Goal: Information Seeking & Learning: Learn about a topic

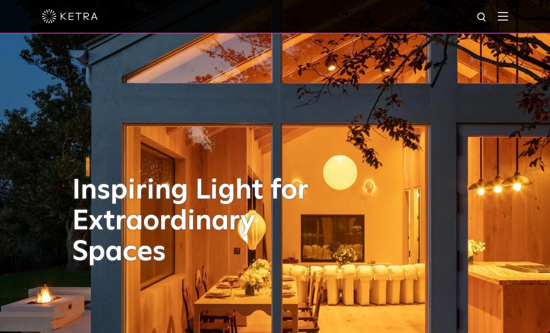
click at [503, 15] on img at bounding box center [503, 16] width 10 height 9
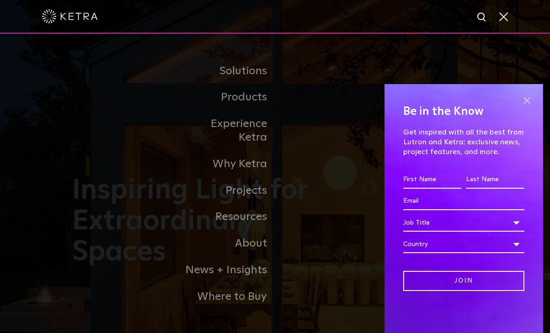
click at [530, 97] on span at bounding box center [527, 100] width 14 height 14
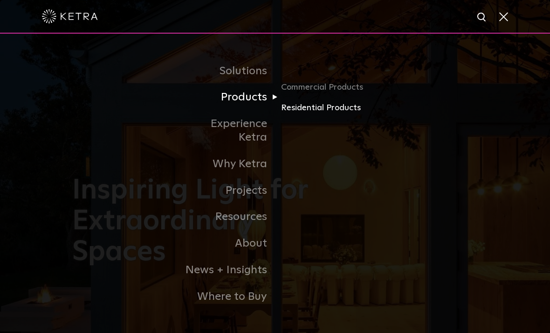
click at [334, 114] on link "Residential Products" at bounding box center [326, 108] width 90 height 14
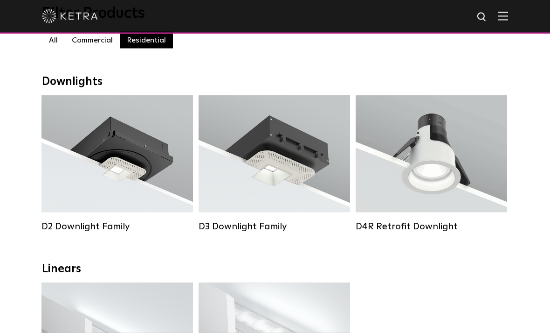
scroll to position [111, 0]
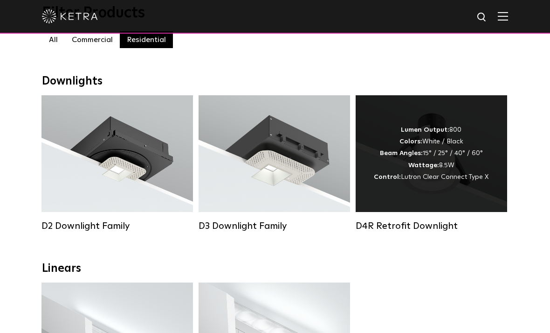
click at [460, 180] on span "Lutron Clear Connect Type X" at bounding box center [445, 177] width 88 height 7
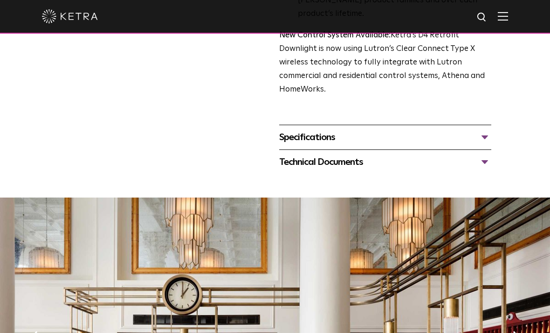
scroll to position [399, 0]
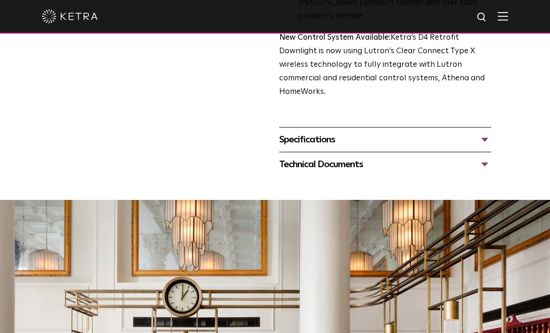
click at [491, 132] on div "Specifications" at bounding box center [385, 139] width 212 height 15
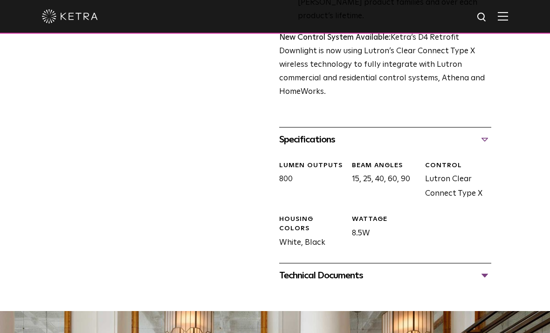
click at [484, 268] on div "Technical Documents" at bounding box center [385, 275] width 212 height 15
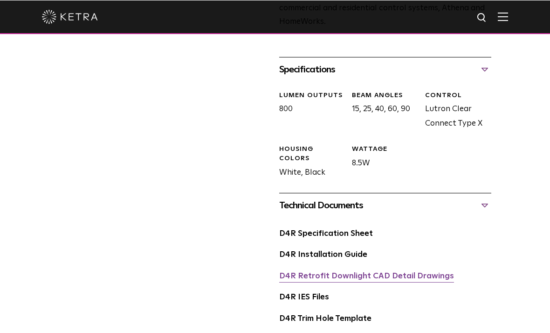
scroll to position [469, 0]
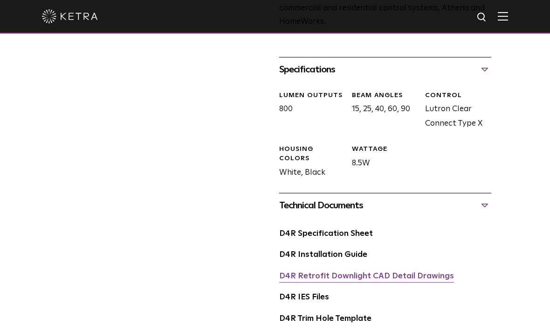
click at [427, 272] on link "D4R Retrofit Downlight CAD Detail Drawings" at bounding box center [366, 276] width 175 height 8
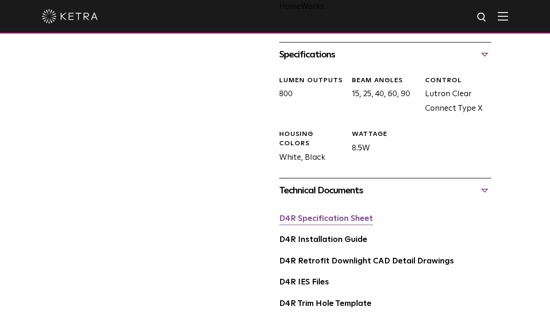
click at [351, 215] on link "D4R Specification Sheet" at bounding box center [326, 219] width 94 height 8
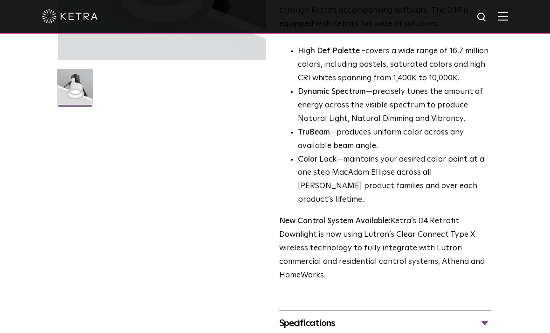
scroll to position [219, 0]
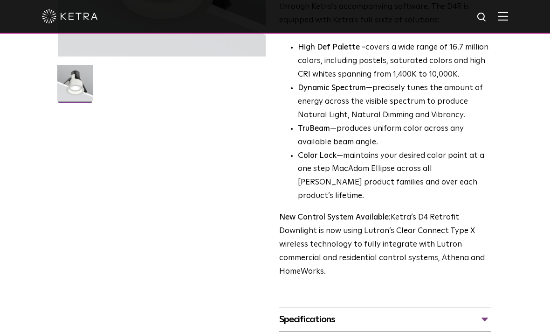
click at [304, 312] on div "Specifications" at bounding box center [385, 319] width 212 height 15
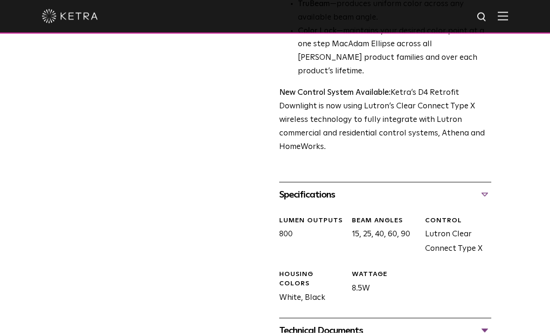
scroll to position [411, 0]
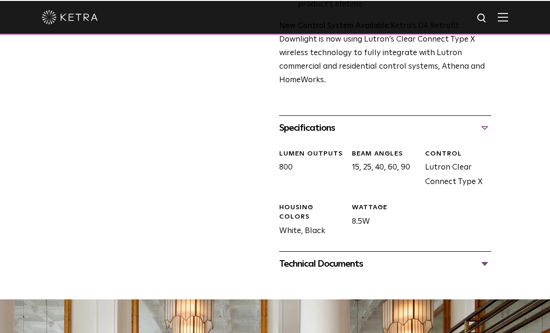
click at [302, 255] on div "Technical Documents" at bounding box center [385, 262] width 212 height 15
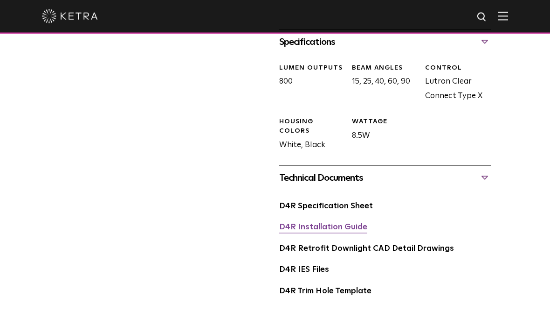
scroll to position [497, 0]
click at [302, 223] on link "D4R Installation Guide" at bounding box center [323, 227] width 88 height 8
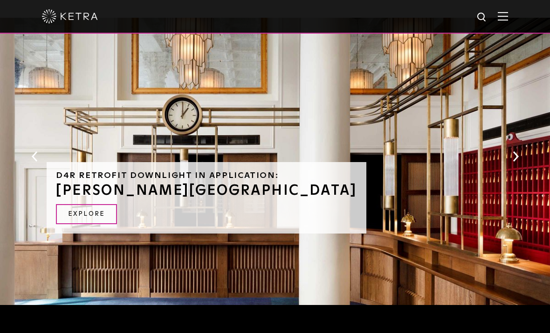
scroll to position [804, 0]
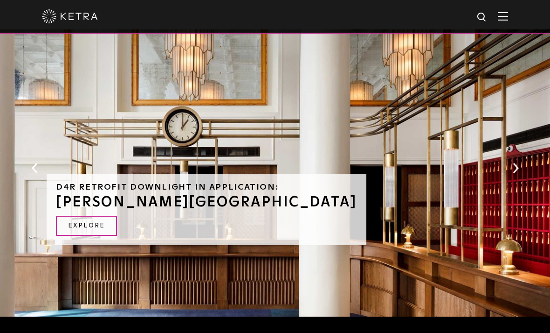
click at [515, 162] on button "Next" at bounding box center [515, 168] width 9 height 12
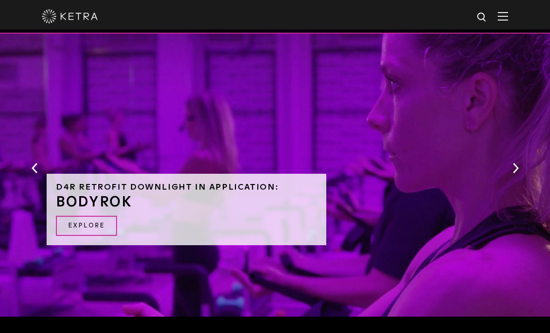
click at [512, 162] on button "Next" at bounding box center [515, 168] width 9 height 12
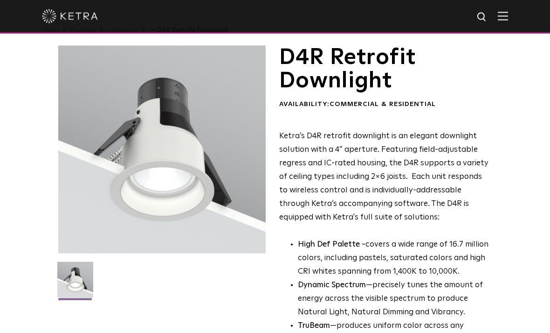
scroll to position [0, 0]
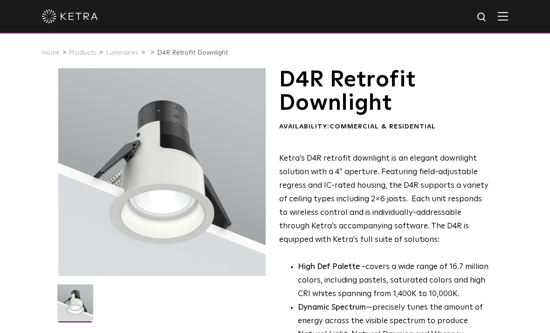
click at [503, 18] on img at bounding box center [503, 16] width 10 height 9
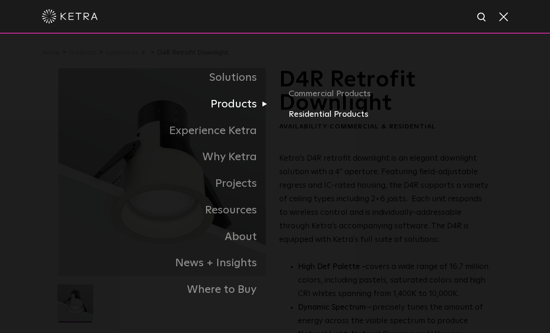
click at [345, 121] on link "Residential Products" at bounding box center [390, 115] width 203 height 14
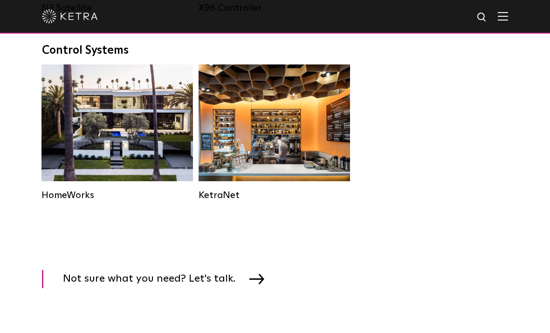
scroll to position [1233, 0]
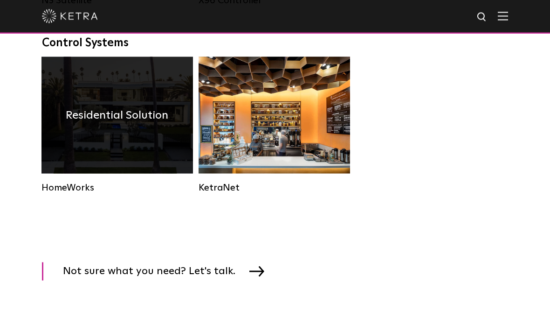
click at [78, 128] on div "Residential Solution" at bounding box center [118, 115] width 152 height 117
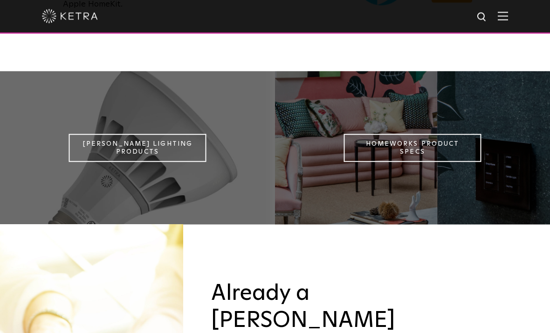
scroll to position [756, 0]
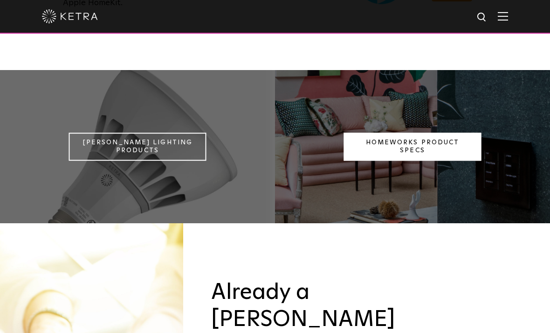
click at [370, 160] on link "Homeworks Product Specs" at bounding box center [413, 146] width 138 height 28
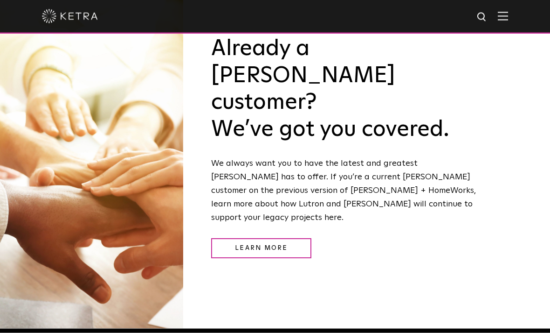
scroll to position [1000, 0]
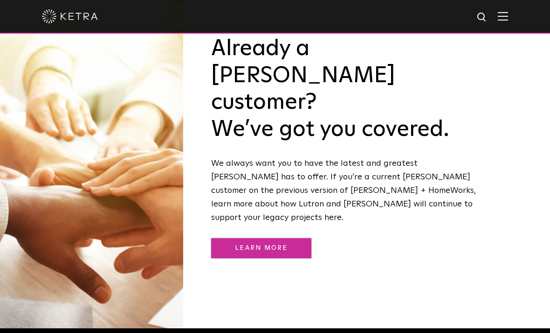
click at [285, 238] on link "Learn More" at bounding box center [261, 248] width 100 height 20
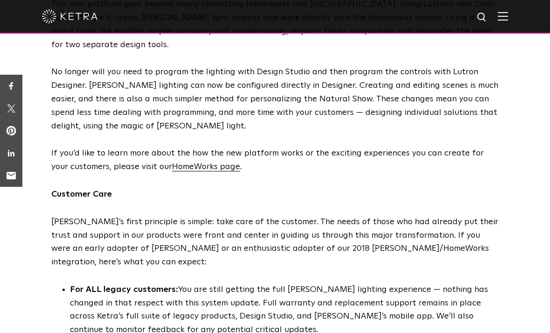
scroll to position [406, 0]
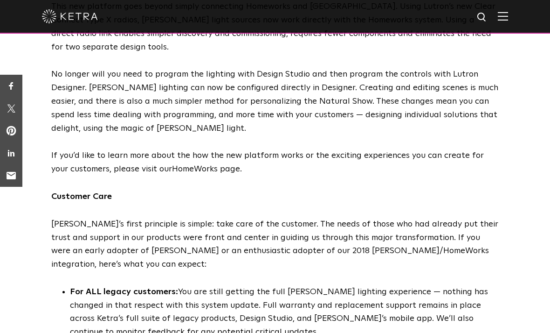
click at [200, 165] on link "HomeWorks page" at bounding box center [206, 169] width 68 height 8
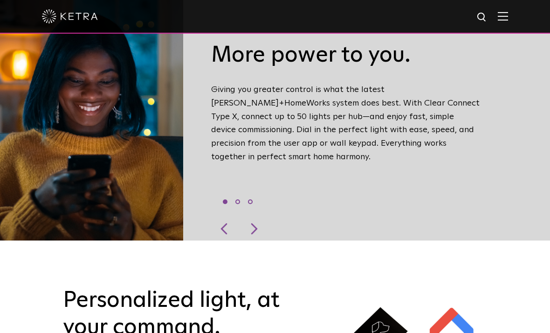
scroll to position [359, 0]
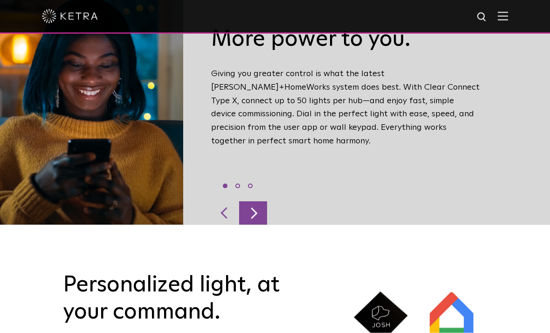
click at [254, 225] on div at bounding box center [253, 213] width 28 height 23
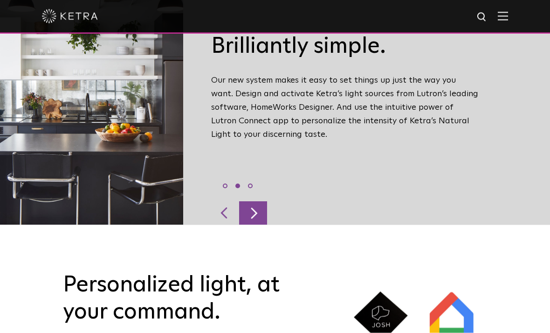
click at [254, 225] on div at bounding box center [253, 213] width 28 height 23
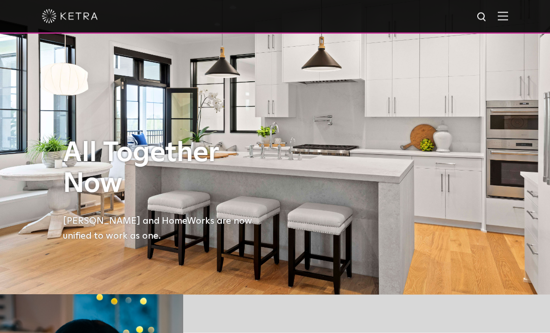
scroll to position [0, 0]
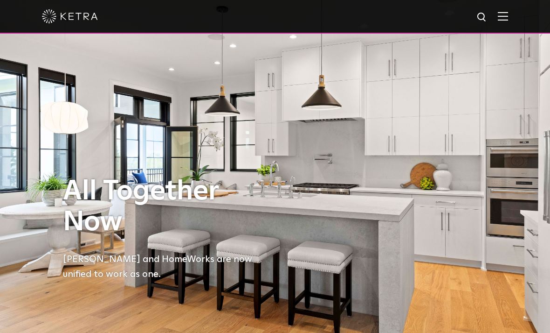
click at [505, 19] on img at bounding box center [503, 16] width 10 height 9
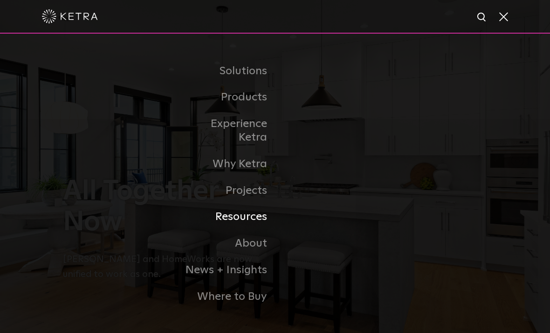
click at [251, 225] on link "Resources" at bounding box center [228, 216] width 96 height 27
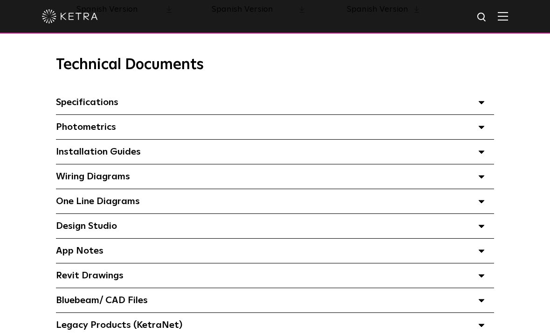
scroll to position [627, 0]
click at [481, 98] on span at bounding box center [482, 103] width 7 height 12
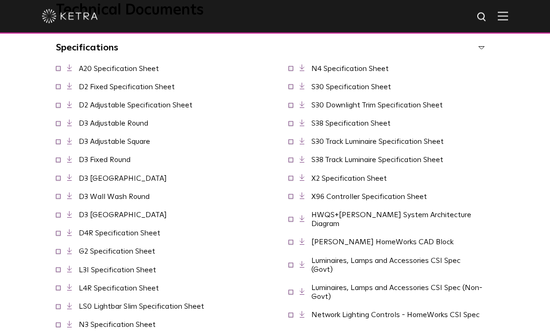
scroll to position [685, 0]
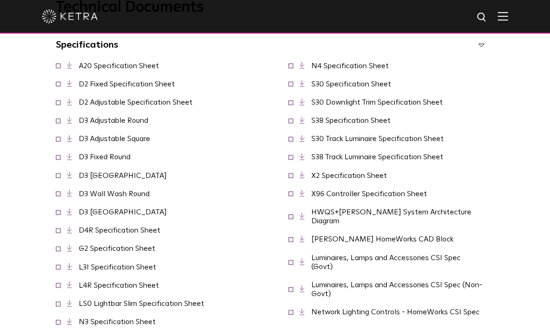
click at [439, 224] on link "HWQS+Ketra System Architecture Diagram" at bounding box center [392, 216] width 160 height 16
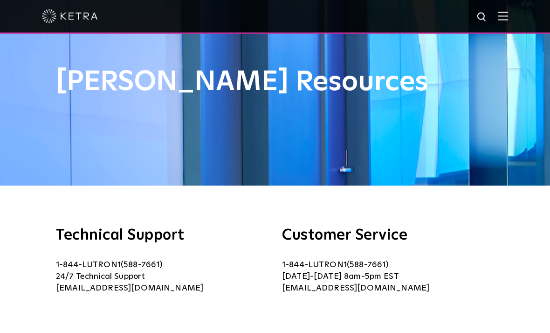
scroll to position [0, 0]
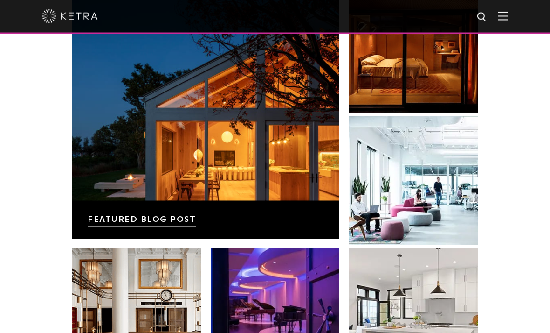
scroll to position [1368, 0]
